Goal: Find specific page/section: Find specific page/section

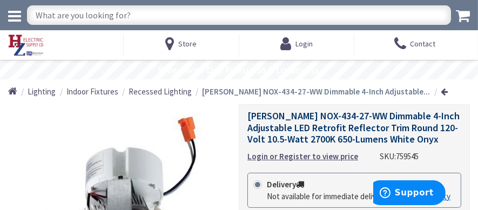
click at [135, 15] on input "text" at bounding box center [239, 14] width 424 height 19
type input "[PERSON_NAME]-43430WW"
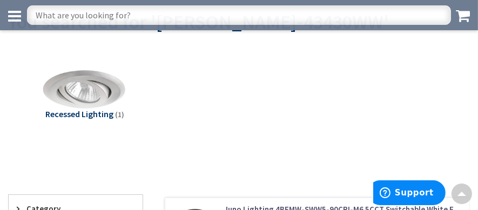
click at [94, 90] on img at bounding box center [85, 90] width 92 height 92
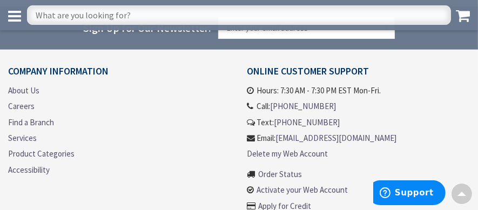
scroll to position [391, 0]
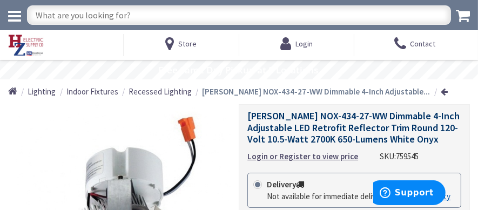
scroll to position [54, 0]
